Goal: Transaction & Acquisition: Purchase product/service

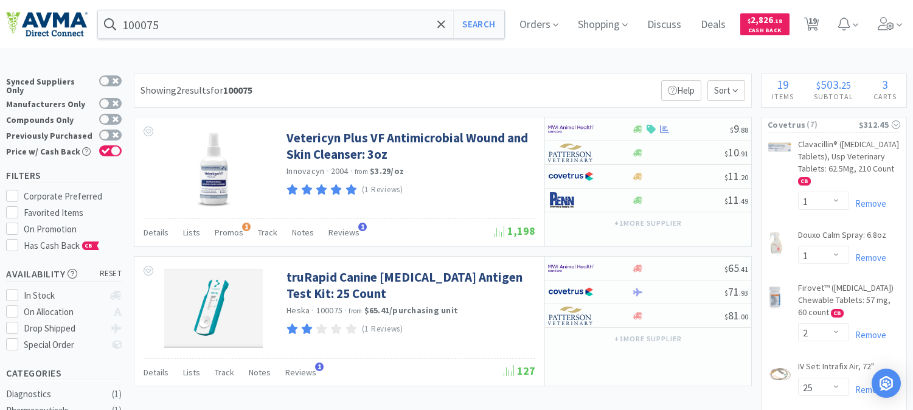
select select "1"
select select "2"
select select "25"
select select "1"
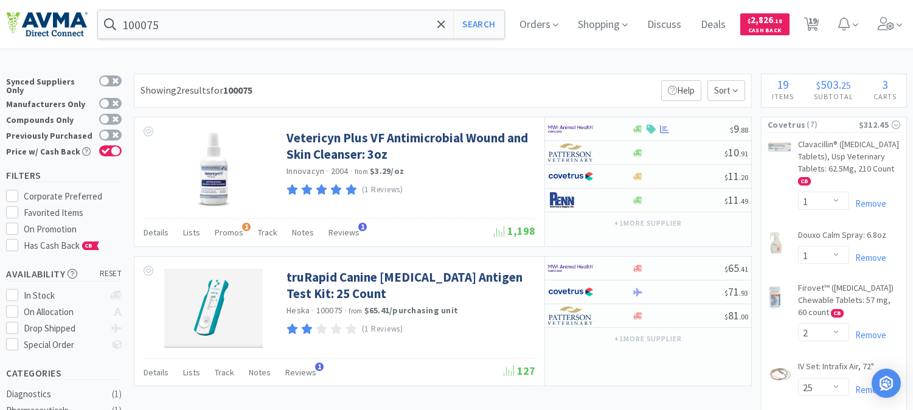
select select "2"
select select "1"
select select "2"
select select "1"
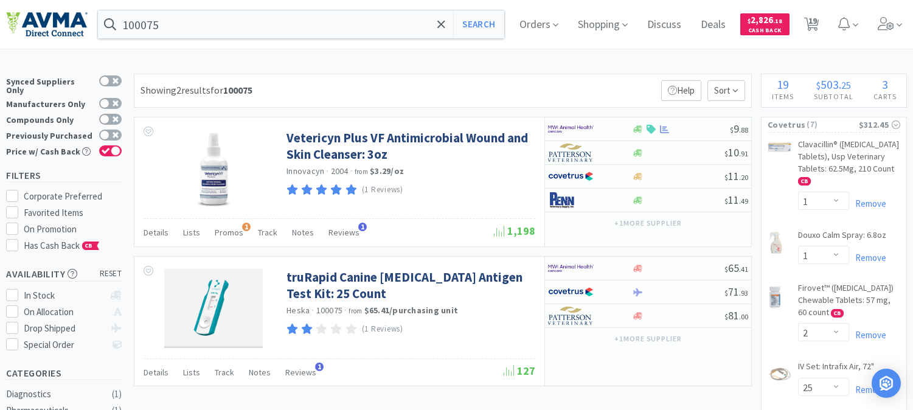
select select "1"
select select "2"
select select "1"
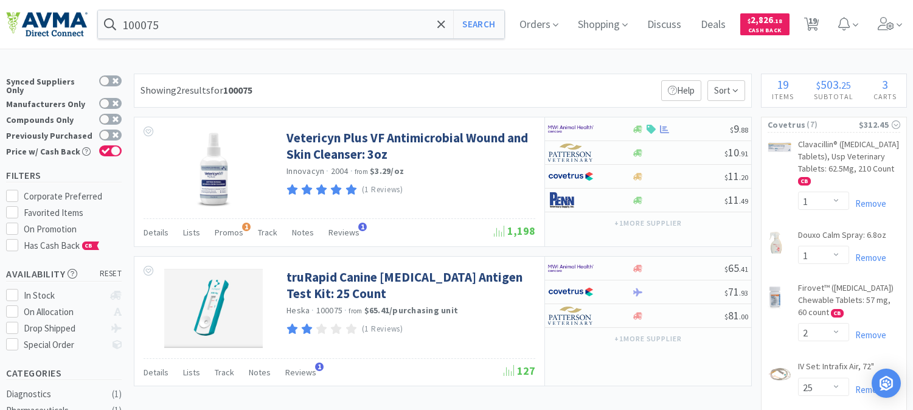
select select "1"
click at [201, 25] on input "100075" at bounding box center [301, 24] width 406 height 28
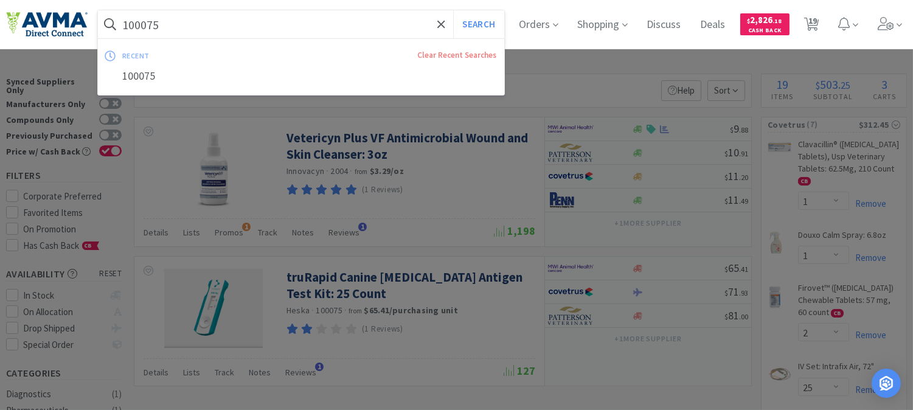
paste input "032939"
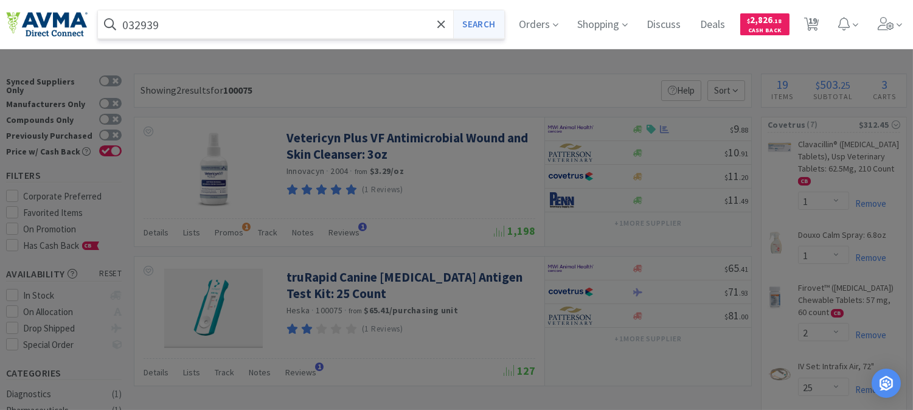
type input "032939"
click at [489, 21] on button "Search" at bounding box center [478, 24] width 50 height 28
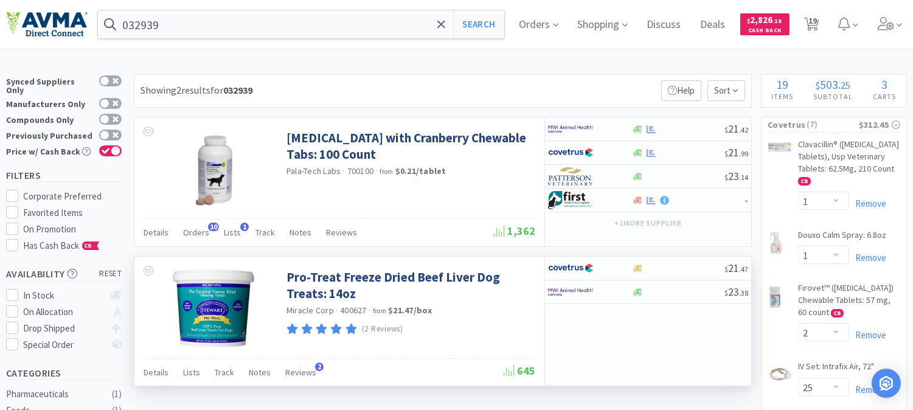
click at [667, 322] on div "$ 21 . 47 $ 23 . 38" at bounding box center [648, 321] width 207 height 129
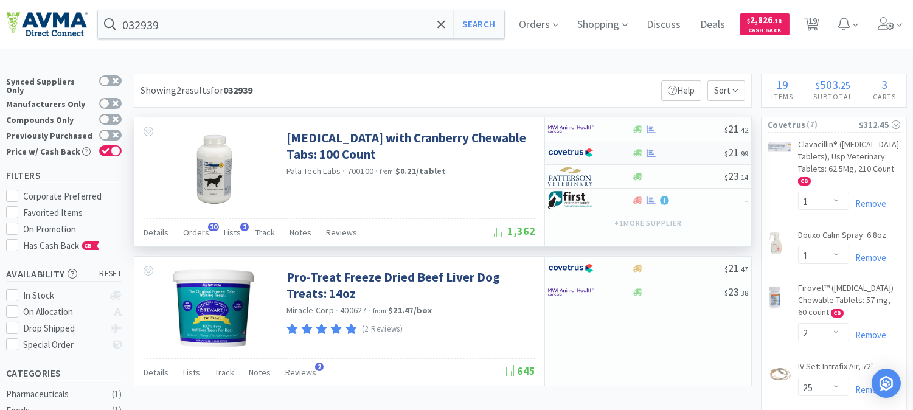
click at [576, 147] on img at bounding box center [571, 153] width 46 height 18
select select "1"
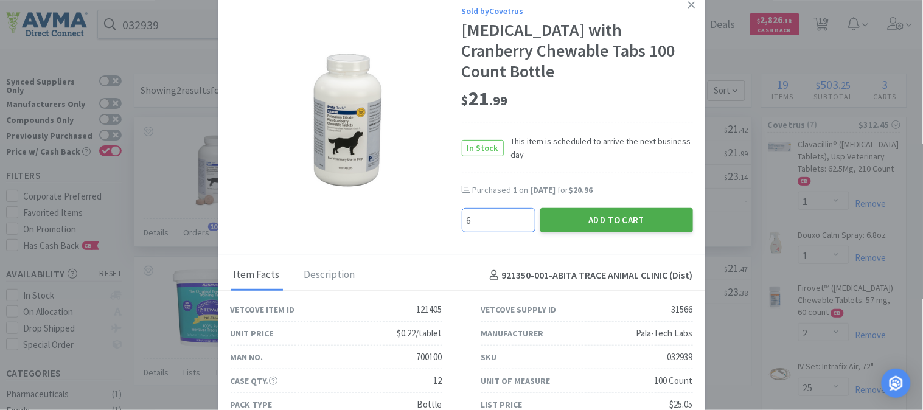
type input "6"
click at [601, 214] on button "Add to Cart" at bounding box center [616, 220] width 153 height 24
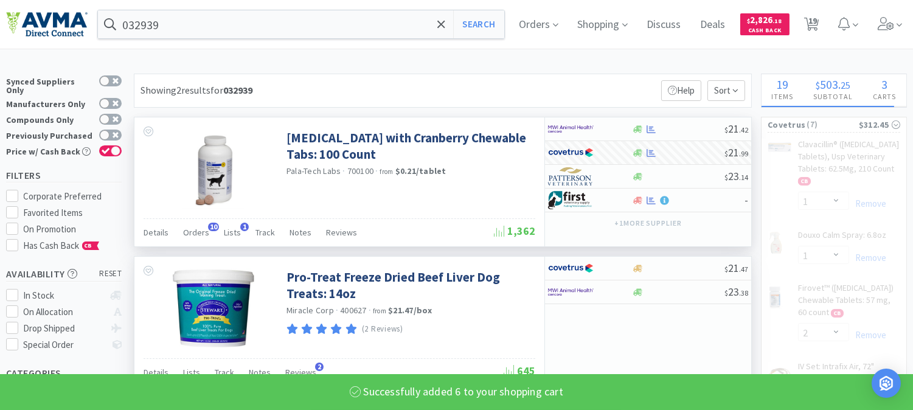
select select "6"
select select "2"
select select "1"
